Goal: Task Accomplishment & Management: Manage account settings

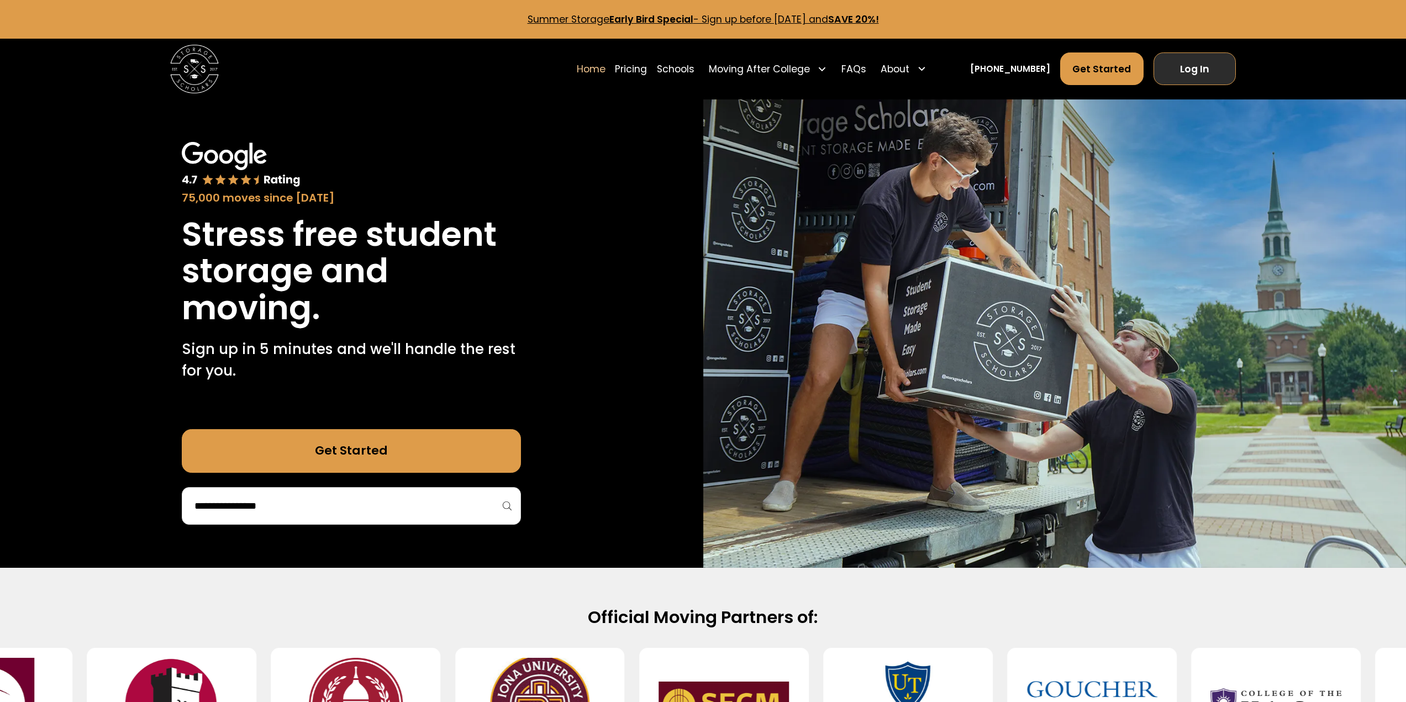
click at [1219, 72] on link "Log In" at bounding box center [1195, 68] width 82 height 33
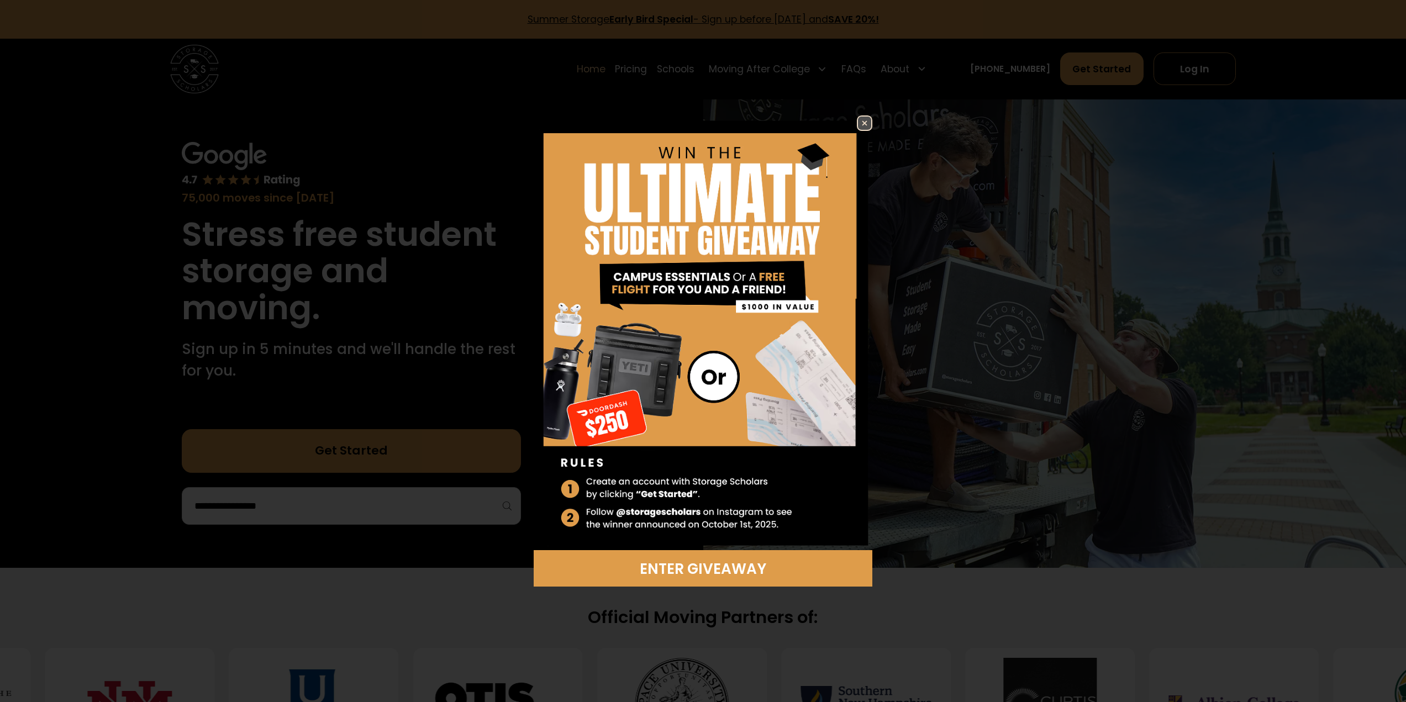
click at [861, 127] on img at bounding box center [864, 123] width 13 height 13
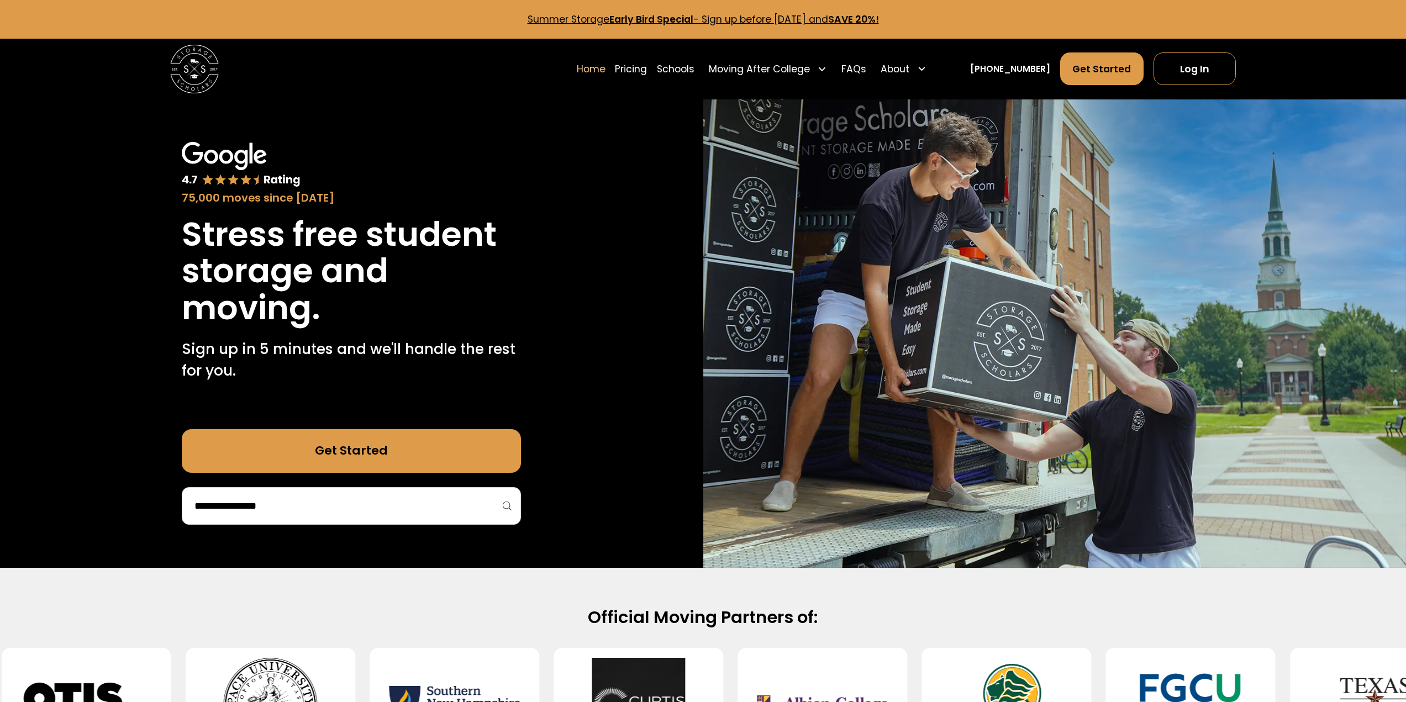
click at [807, 18] on link "Summer Storage Early Bird Special - Sign up before October 1st, 2025 and SAVE 2…" at bounding box center [703, 19] width 351 height 13
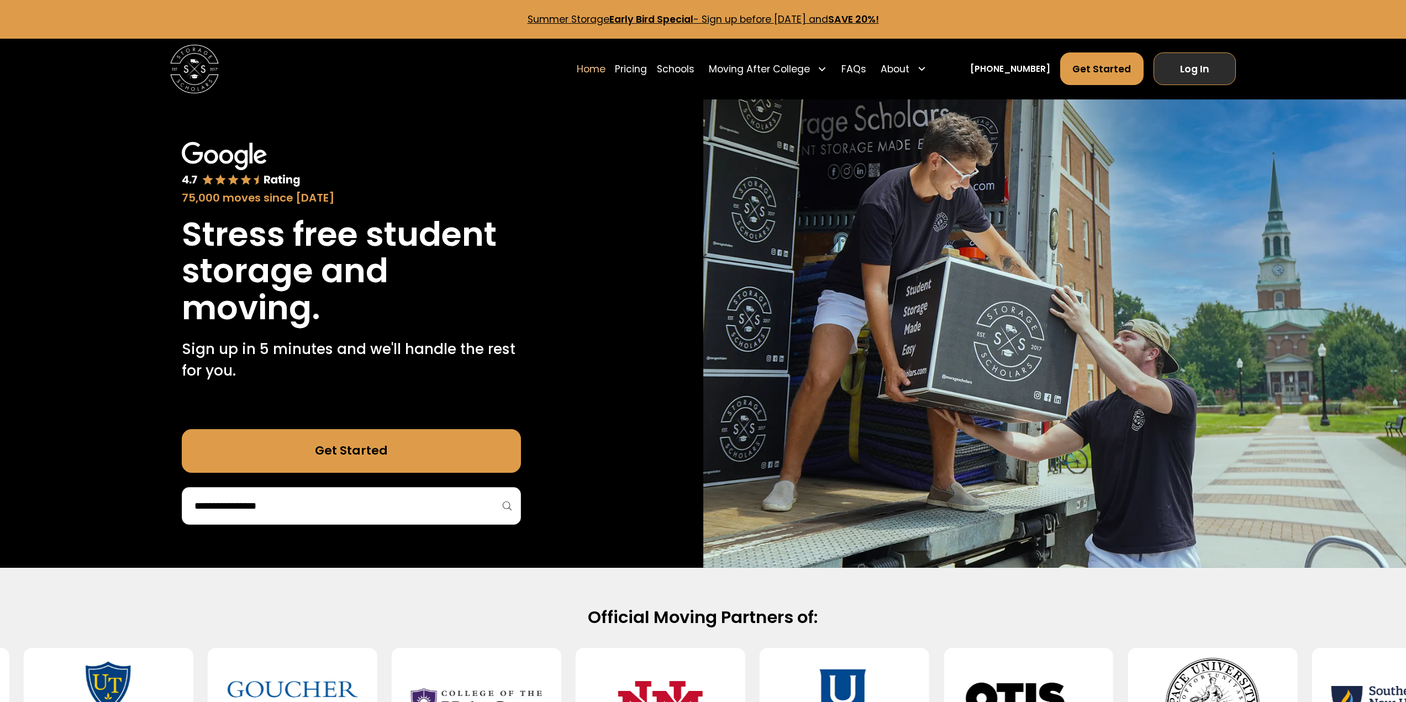
click at [1201, 71] on link "Log In" at bounding box center [1195, 68] width 82 height 33
